Goal: Task Accomplishment & Management: Use online tool/utility

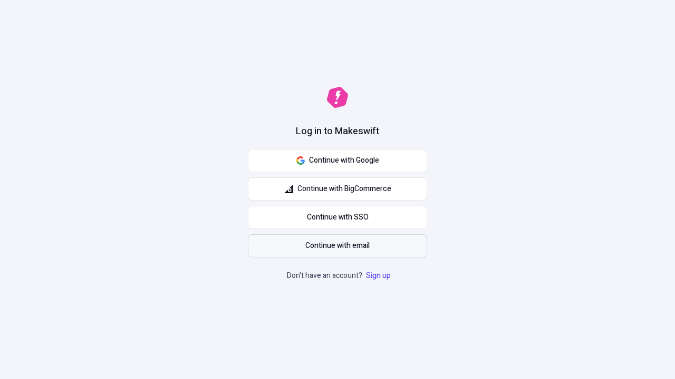
click at [337, 246] on span "Continue with email" at bounding box center [337, 246] width 64 height 12
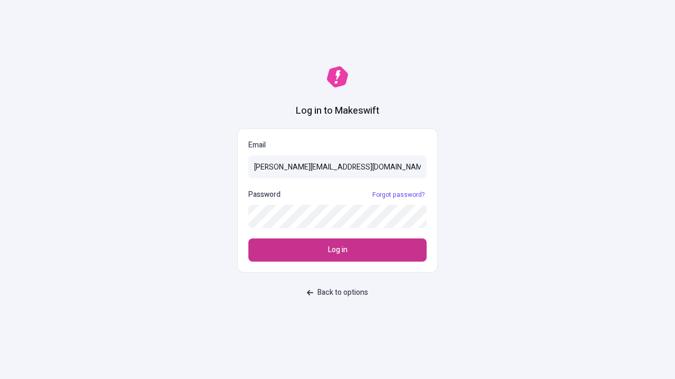
click at [337, 250] on span "Log in" at bounding box center [337, 251] width 19 height 12
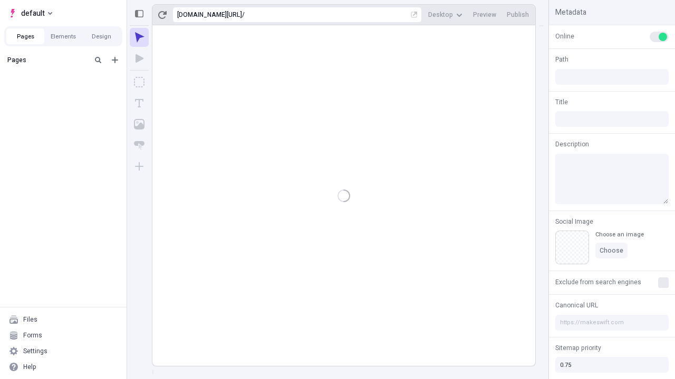
type input "/page"
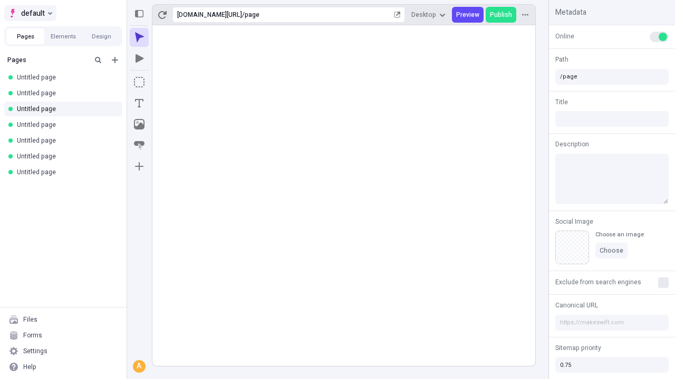
click at [30, 13] on span "default" at bounding box center [33, 13] width 24 height 13
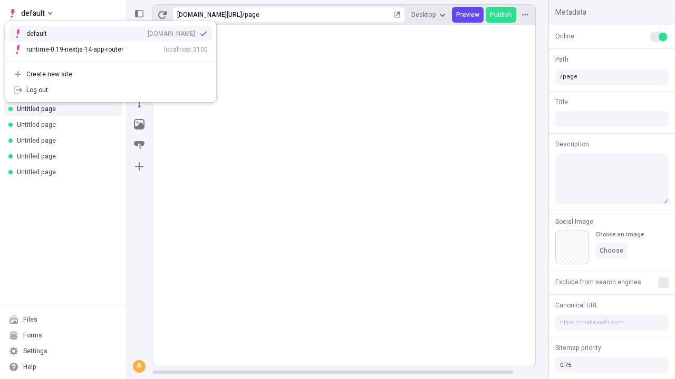
click at [148, 32] on div "[DOMAIN_NAME]" at bounding box center [171, 34] width 47 height 8
click at [115, 60] on icon "Add new" at bounding box center [115, 60] width 6 height 6
